Goal: Task Accomplishment & Management: Complete application form

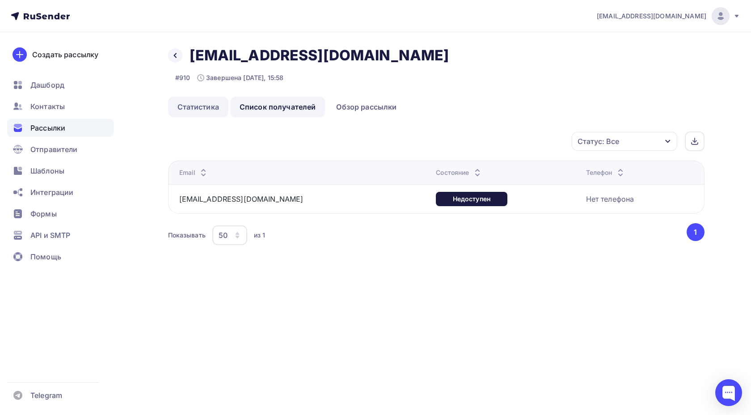
click at [202, 99] on link "Статистика" at bounding box center [198, 107] width 60 height 21
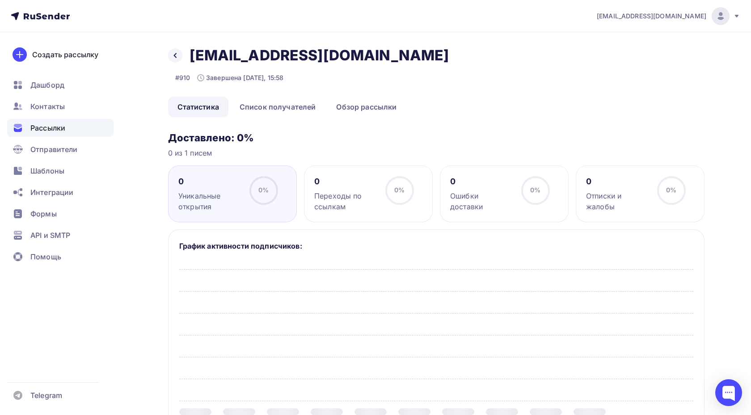
click at [104, 126] on div "Рассылки" at bounding box center [60, 128] width 106 height 18
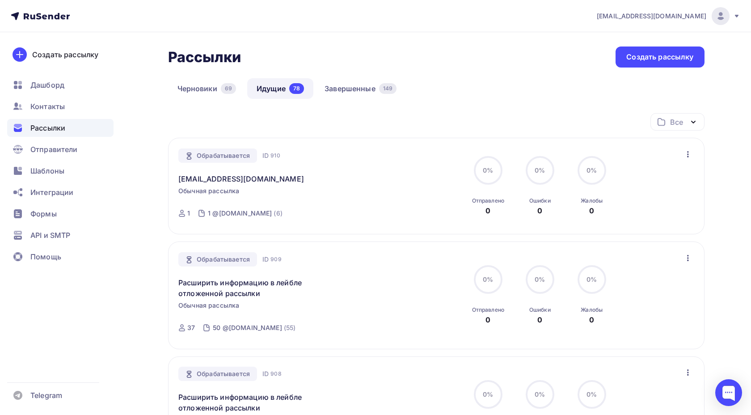
click at [682, 148] on div "Обрабатывается ID 910 [EMAIL_ADDRESS][DOMAIN_NAME] Обычная рассылка Отправлена …" at bounding box center [436, 186] width 536 height 97
click at [694, 151] on div "Обрабатывается ID 910 [EMAIL_ADDRESS][DOMAIN_NAME] Обычная рассылка Отправлена …" at bounding box center [436, 186] width 536 height 97
click at [692, 152] on icon "button" at bounding box center [687, 154] width 11 height 11
click at [516, 86] on div "Черновики 69 Идущие 78 Завершенные 149" at bounding box center [436, 95] width 536 height 35
click at [205, 99] on div "Черновики 69 Идущие 78 Завершенные 149" at bounding box center [436, 95] width 536 height 35
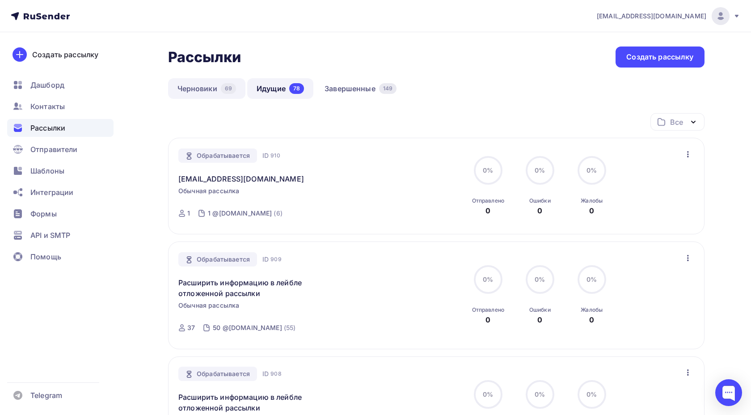
click at [206, 93] on link "Черновики 69" at bounding box center [207, 88] width 78 height 21
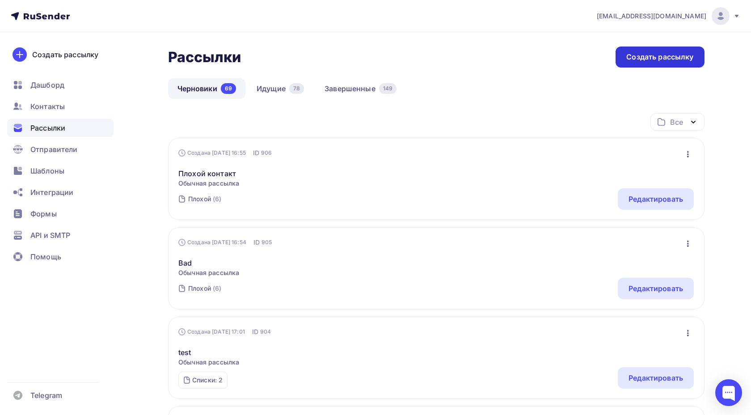
click at [629, 58] on div "Создать рассылку" at bounding box center [659, 57] width 67 height 10
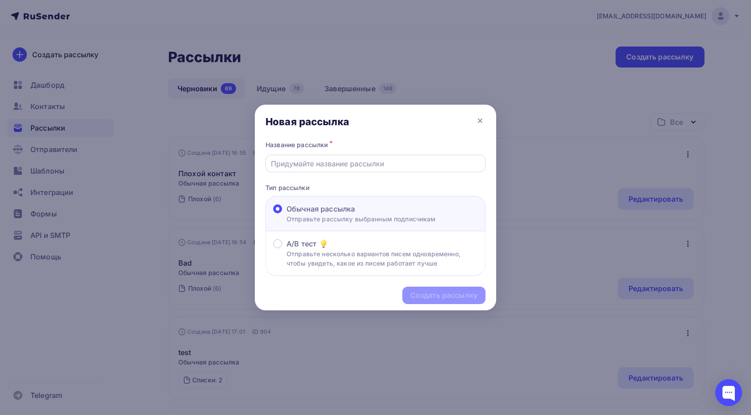
click at [327, 160] on input "text" at bounding box center [376, 163] width 210 height 11
type input "еуеуеуеу"
click at [412, 294] on div "Создать рассылку" at bounding box center [443, 295] width 67 height 10
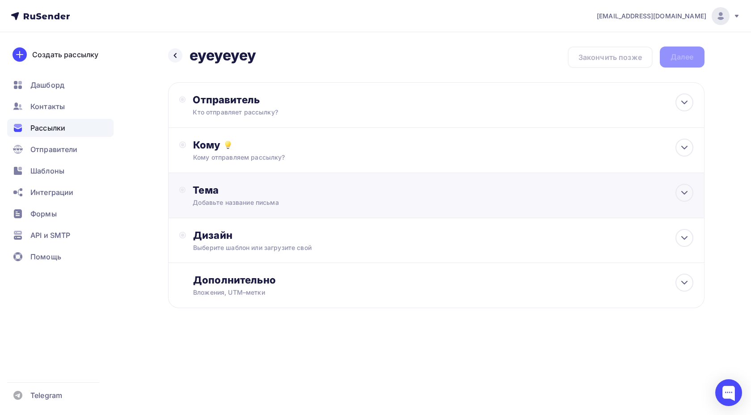
click at [274, 181] on div "Тема Добавьте название письма Тема * Рекомендуем использовать не более 150 симв…" at bounding box center [436, 195] width 536 height 45
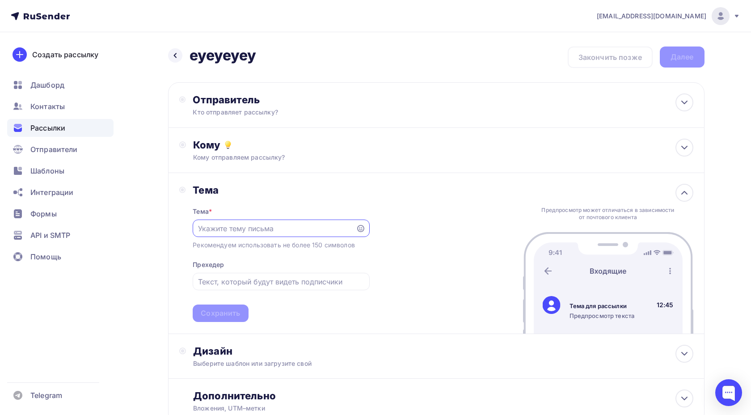
paste input "еуеуеуеу"
type input "еуеуеуеу"
click at [222, 330] on div "Тема Тема * еуеуеуеу Рекомендуем использовать не более 150 символов Прехедер Со…" at bounding box center [436, 253] width 536 height 160
click at [222, 316] on div "Сохранить" at bounding box center [220, 313] width 39 height 10
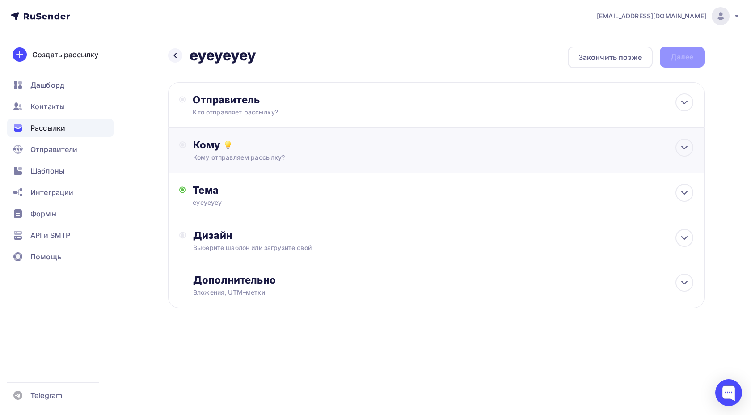
click at [283, 154] on div "Кому отправляем рассылку?" at bounding box center [418, 157] width 450 height 9
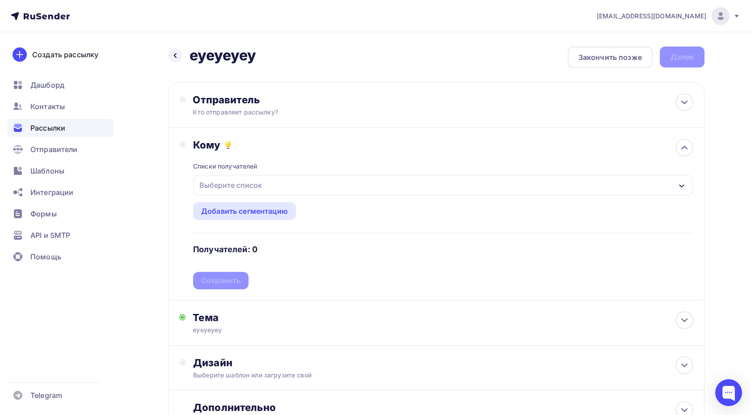
click at [264, 180] on div "Выберите список" at bounding box center [231, 185] width 70 height 16
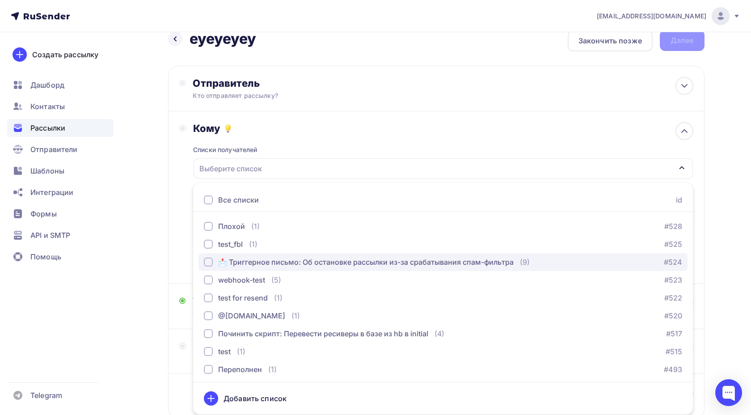
scroll to position [216, 0]
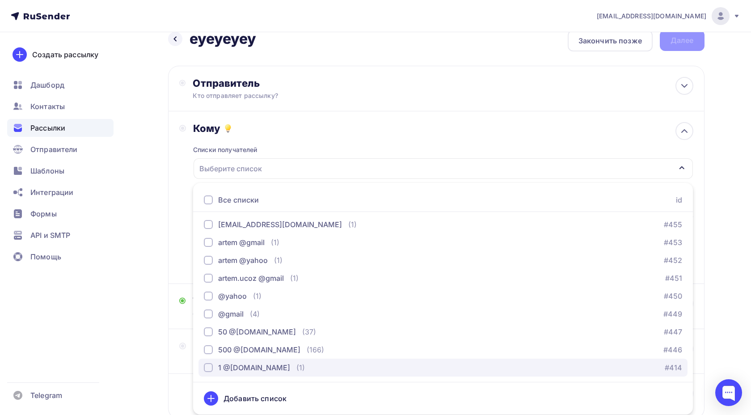
click at [227, 369] on div "1 @[DOMAIN_NAME]" at bounding box center [254, 367] width 72 height 11
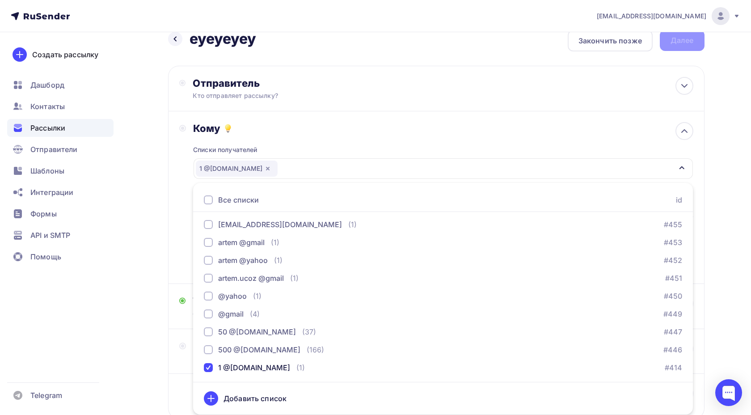
click at [156, 214] on div "Назад еуеуеуеу еуеуеуеу Закончить позже Далее Отправитель Кто отправляет рассыл…" at bounding box center [375, 246] width 732 height 461
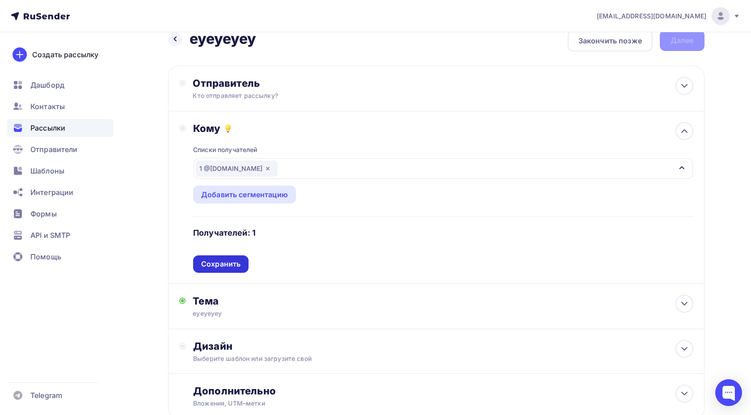
click at [209, 268] on div "Сохранить" at bounding box center [220, 264] width 39 height 10
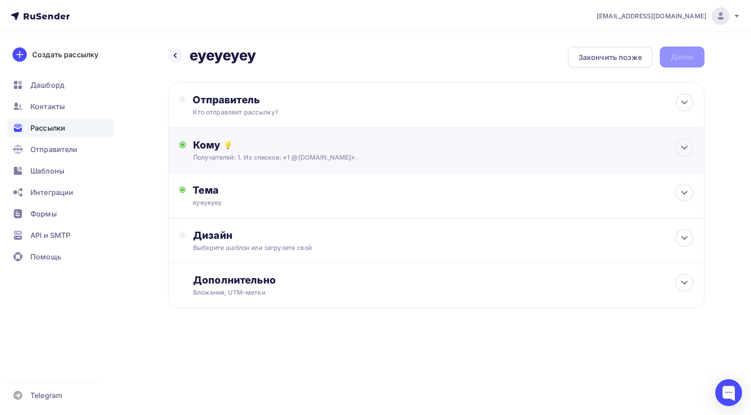
scroll to position [0, 0]
click at [251, 117] on div "Отправитель Кто отправляет рассылку? Email * [EMAIL_ADDRESS][DOMAIN_NAME] [EMAI…" at bounding box center [436, 105] width 536 height 46
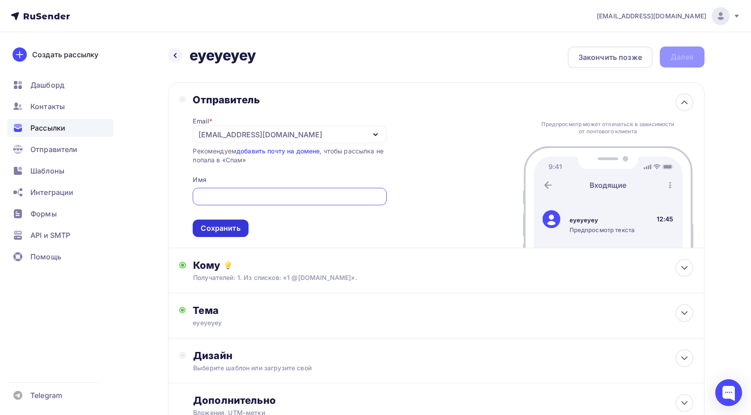
click at [215, 230] on div "Сохранить" at bounding box center [220, 228] width 39 height 10
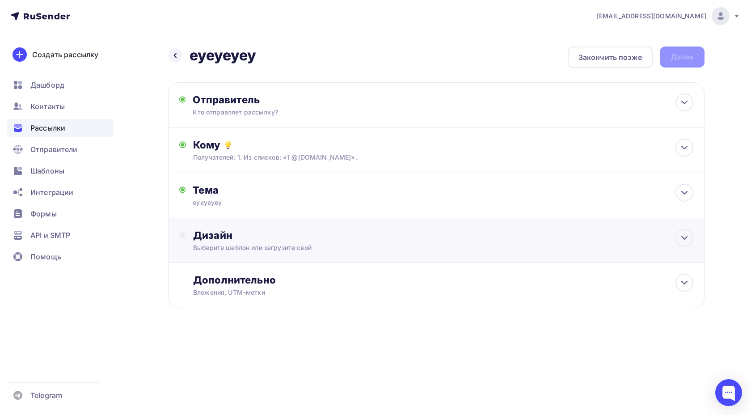
click at [221, 252] on div "Выберите шаблон или загрузите свой" at bounding box center [418, 247] width 450 height 9
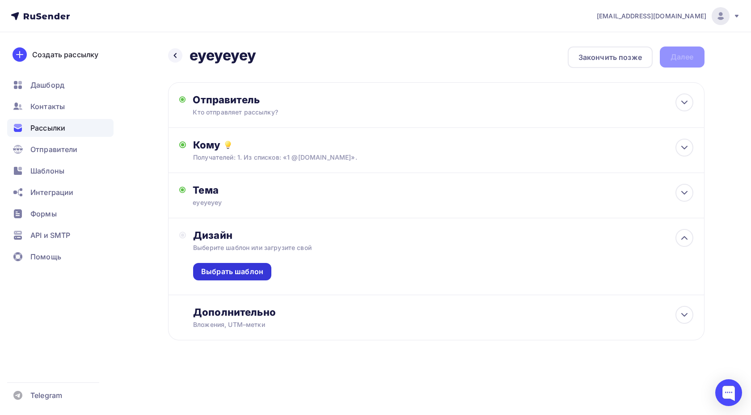
click at [221, 267] on div "Выбрать шаблон" at bounding box center [232, 271] width 62 height 10
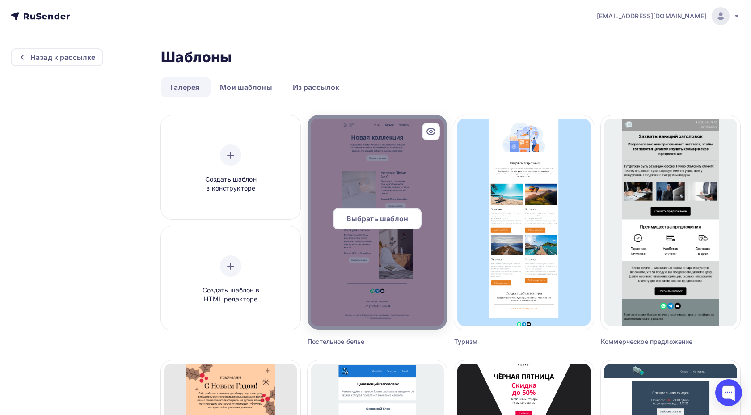
click at [382, 216] on span "Выбрать шаблон" at bounding box center [377, 218] width 62 height 11
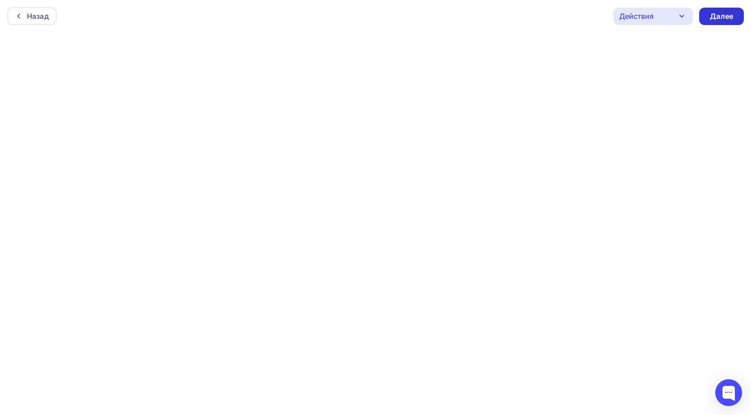
click at [711, 17] on div "Далее" at bounding box center [721, 16] width 23 height 10
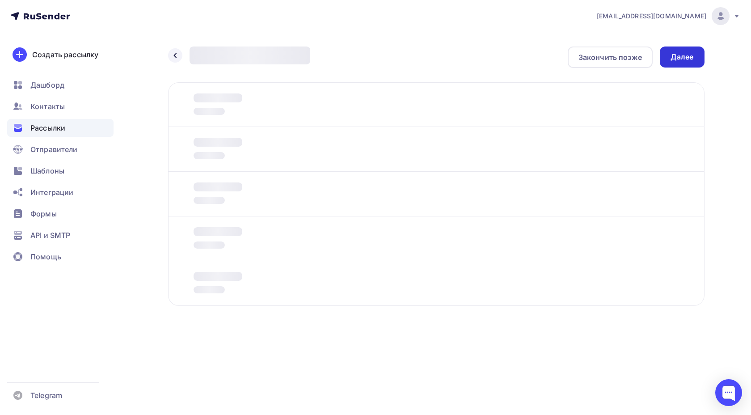
click at [674, 61] on div "Далее" at bounding box center [681, 57] width 23 height 10
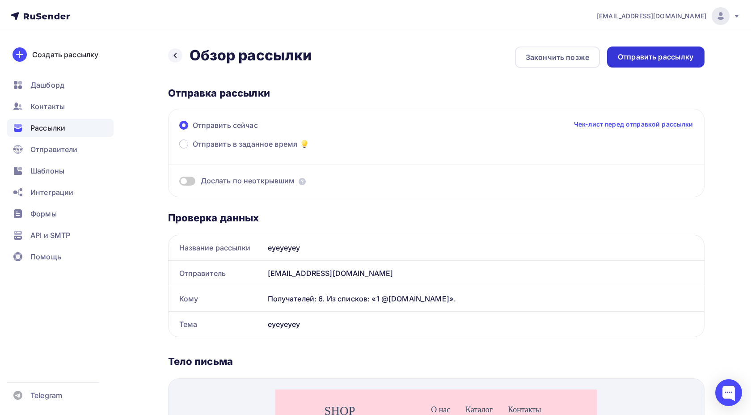
click at [654, 60] on div "Отправить рассылку" at bounding box center [655, 57] width 76 height 10
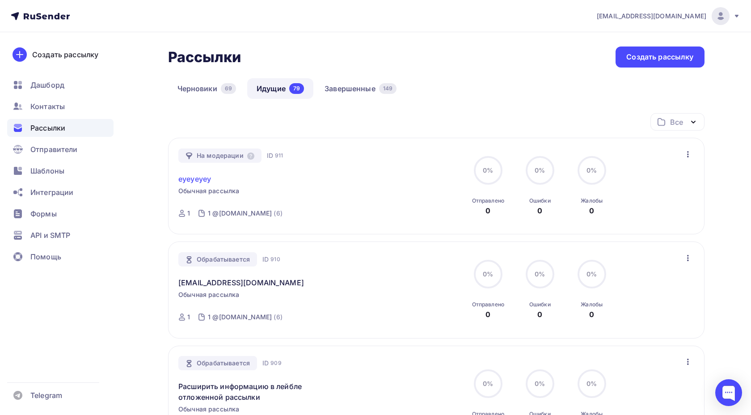
click at [197, 179] on link "еуеуеуеу" at bounding box center [194, 178] width 33 height 11
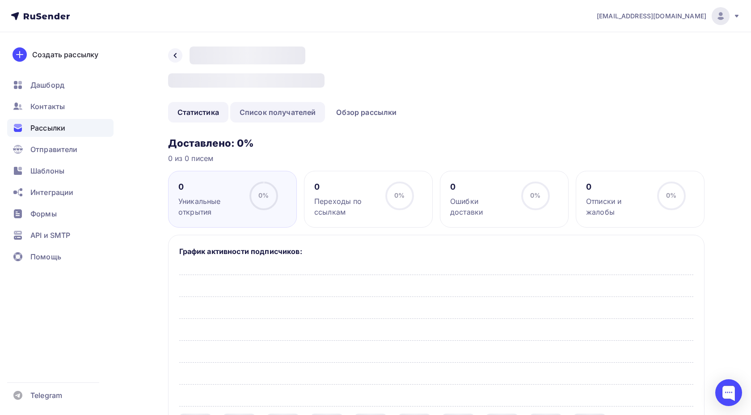
click at [291, 118] on link "Список получателей" at bounding box center [277, 112] width 95 height 21
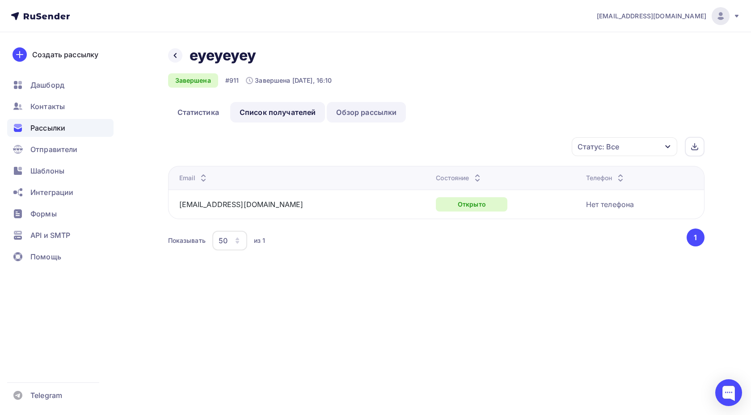
click at [349, 117] on link "Обзор рассылки" at bounding box center [366, 112] width 79 height 21
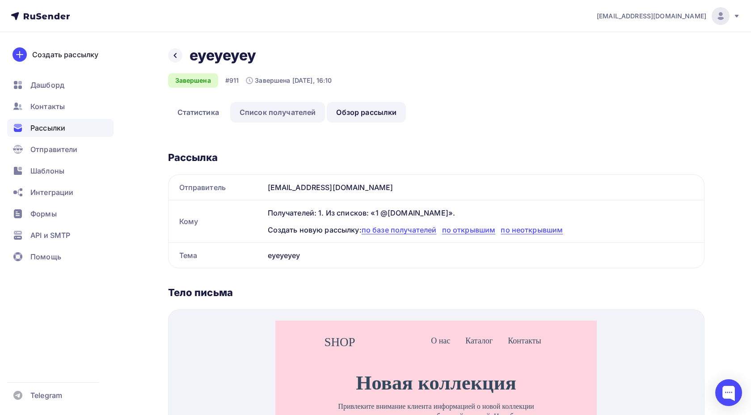
click at [303, 112] on link "Список получателей" at bounding box center [277, 112] width 95 height 21
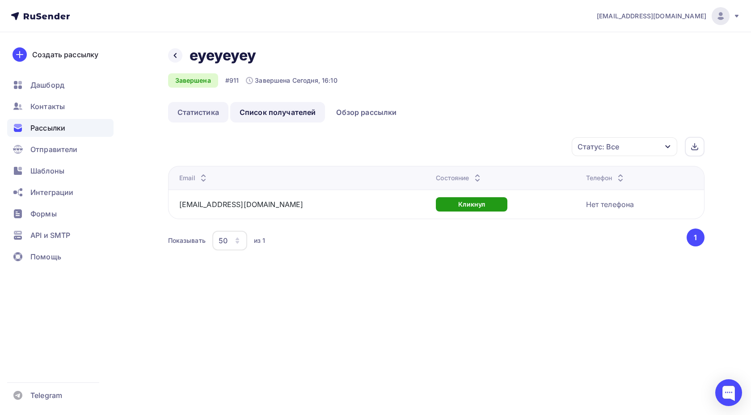
click at [209, 115] on link "Статистика" at bounding box center [198, 112] width 60 height 21
